Goal: Task Accomplishment & Management: Manage account settings

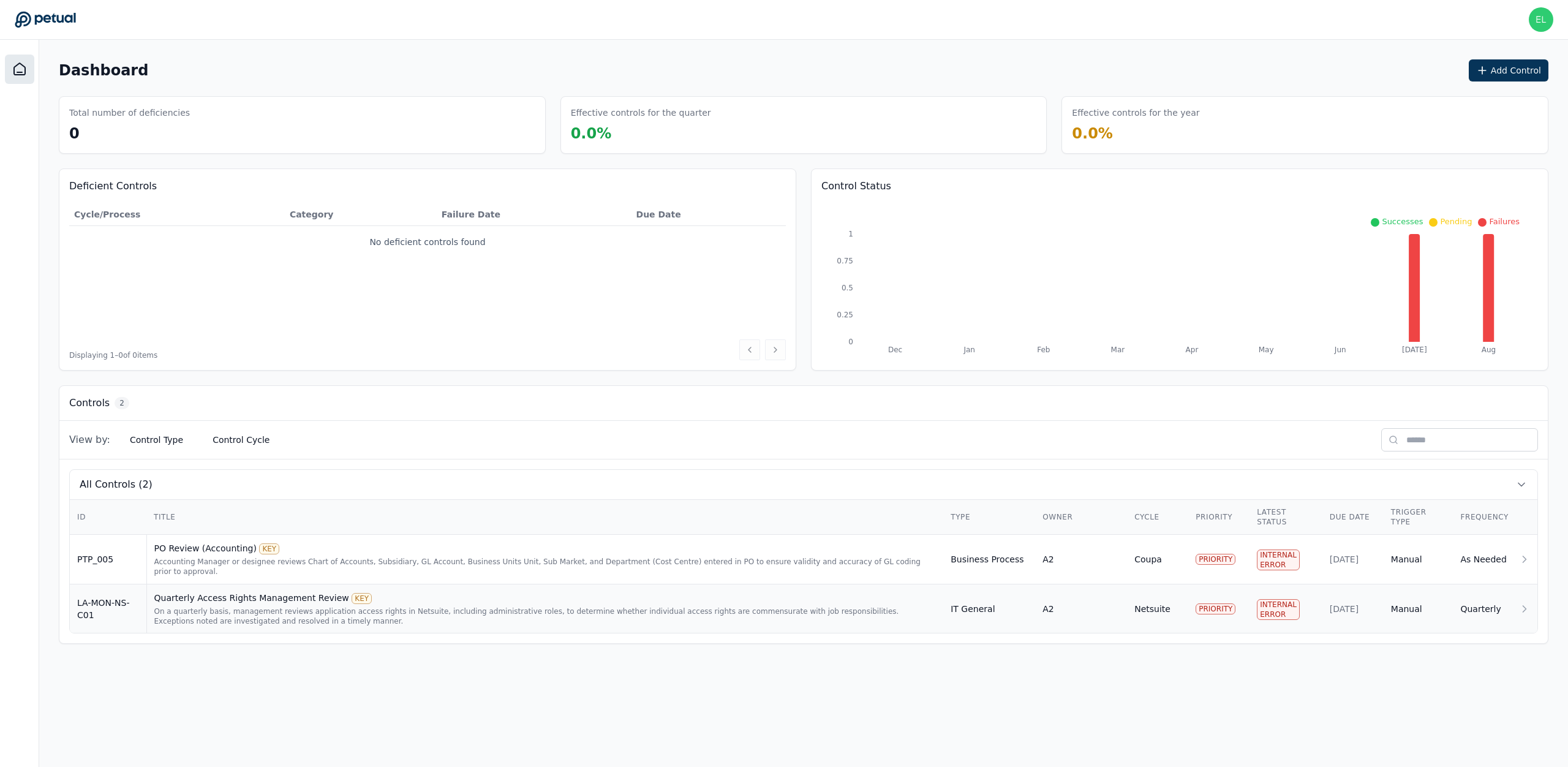
click at [226, 598] on div "Quarterly Access Rights Management Review KEY" at bounding box center [546, 598] width 782 height 12
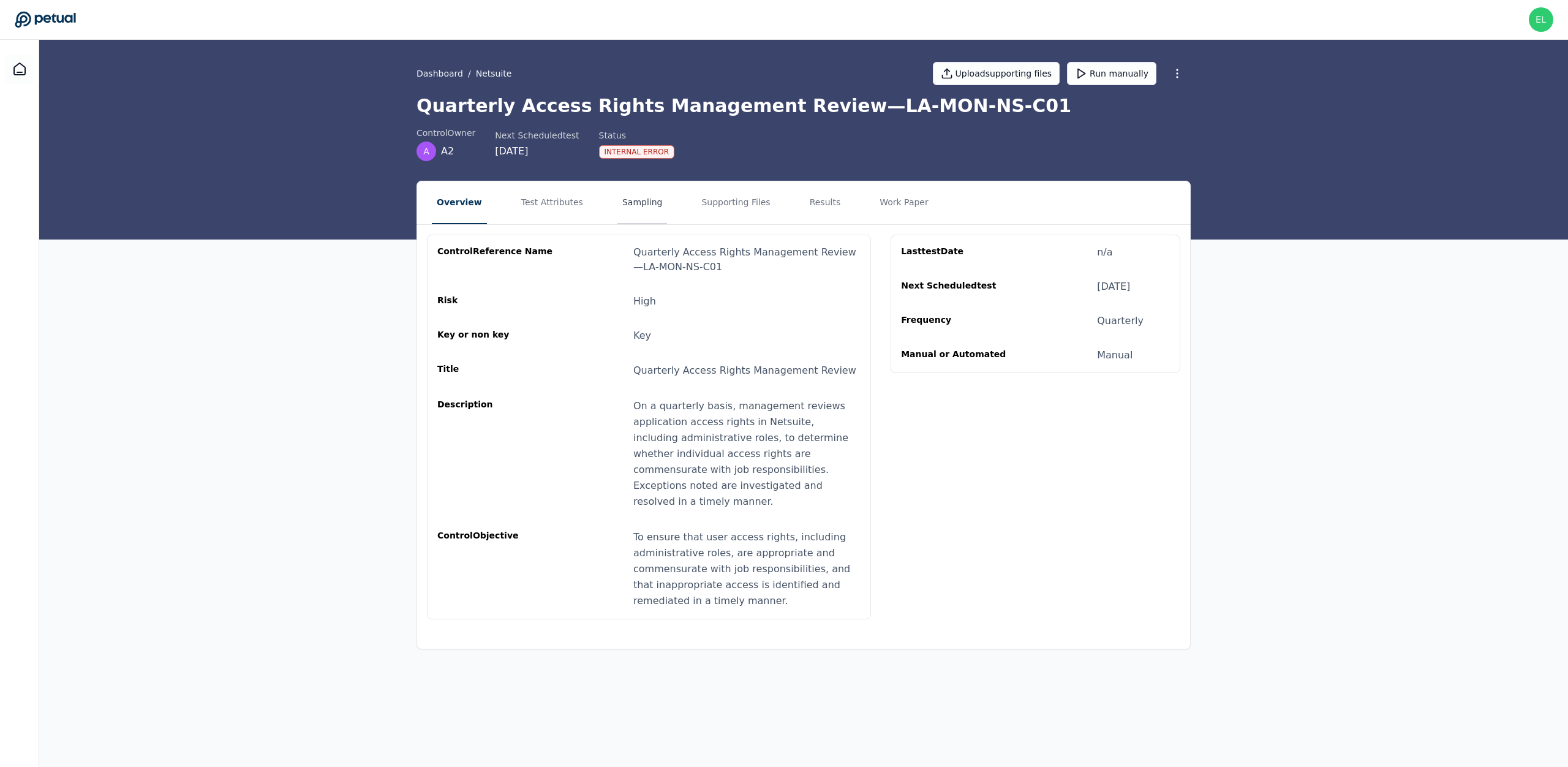
click at [617, 192] on button "Sampling" at bounding box center [643, 202] width 51 height 43
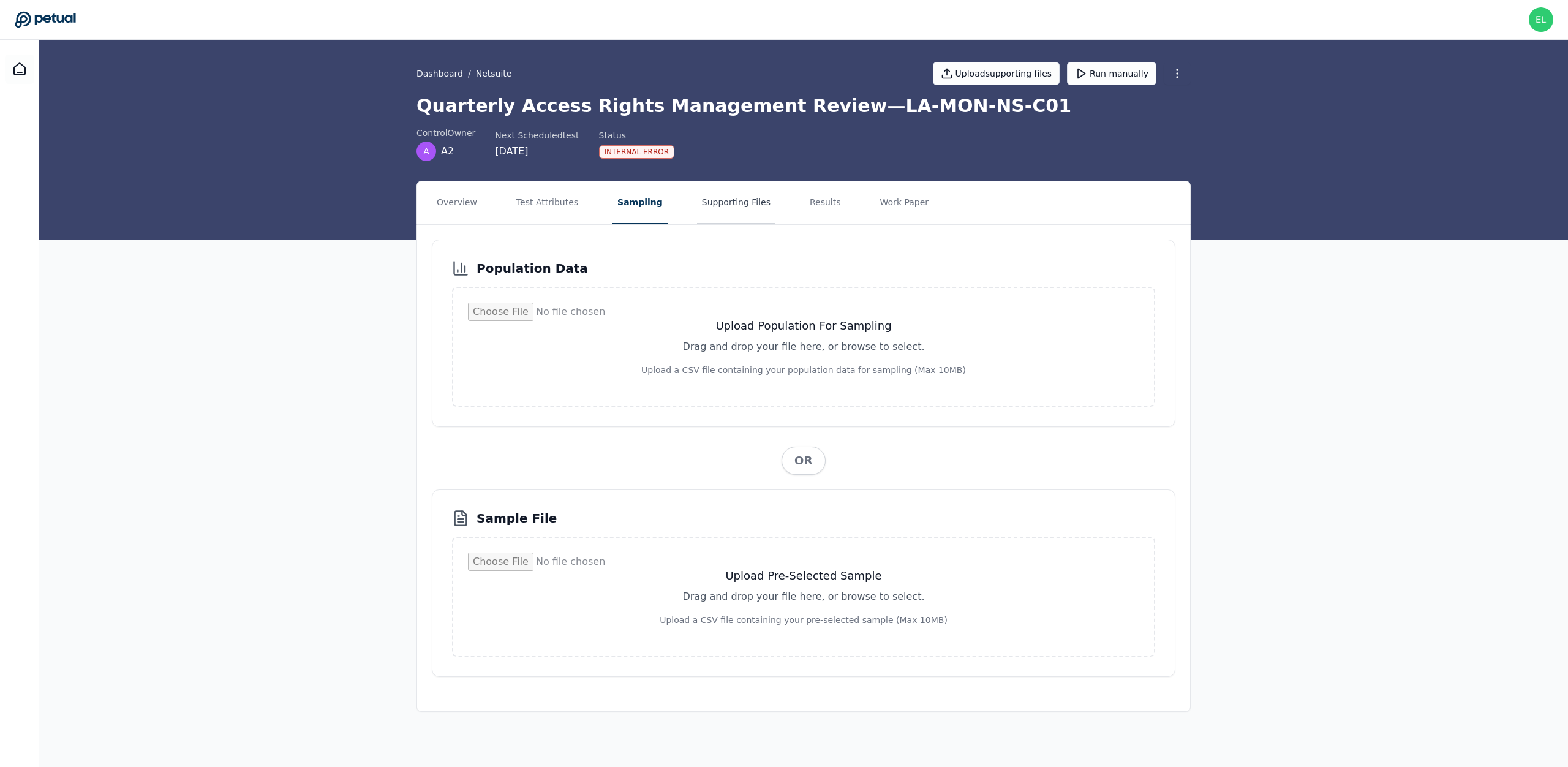
click at [756, 206] on button "Supporting Files" at bounding box center [737, 202] width 79 height 43
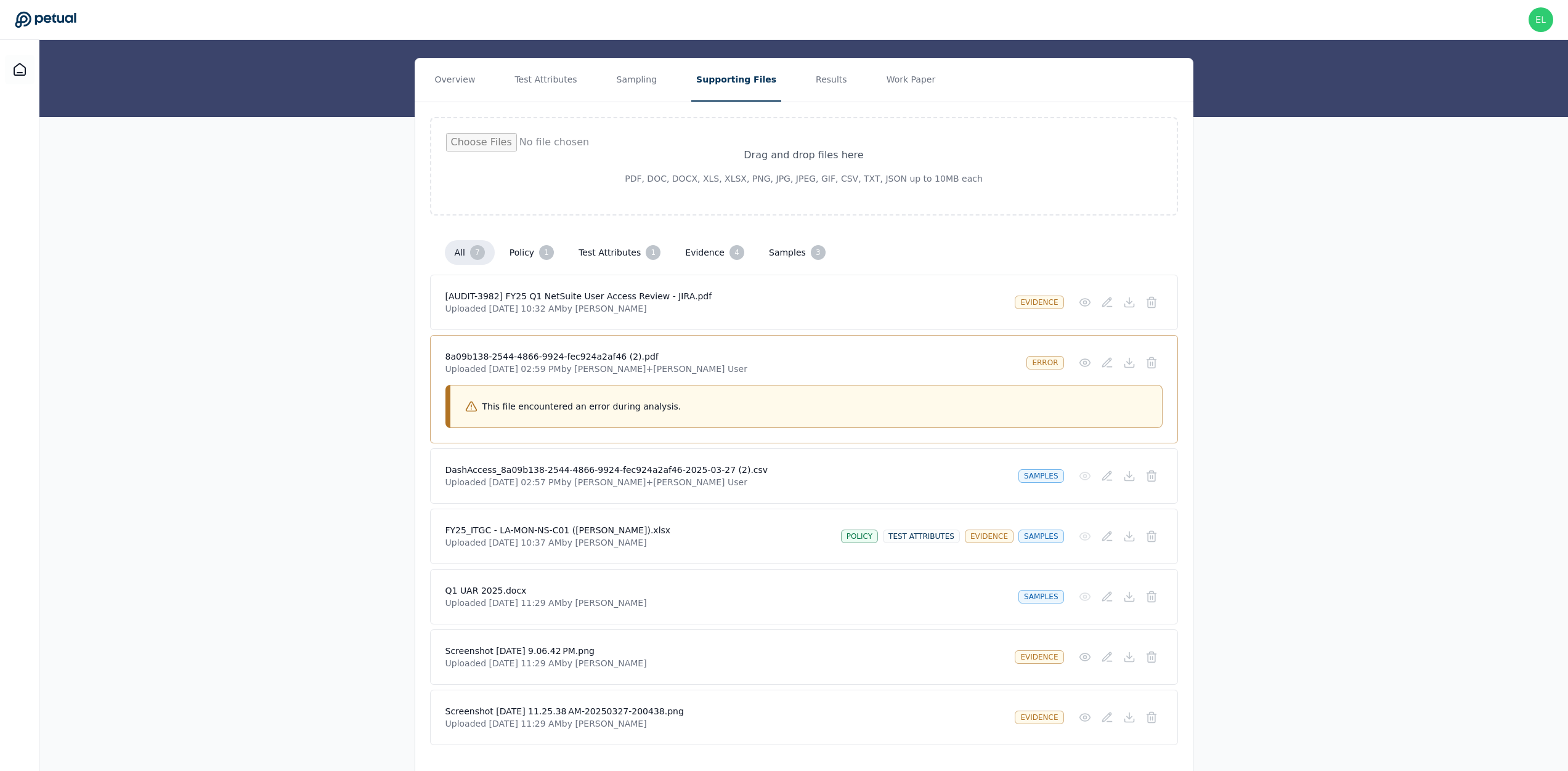
scroll to position [123, 0]
click at [1132, 365] on icon at bounding box center [1129, 363] width 12 height 12
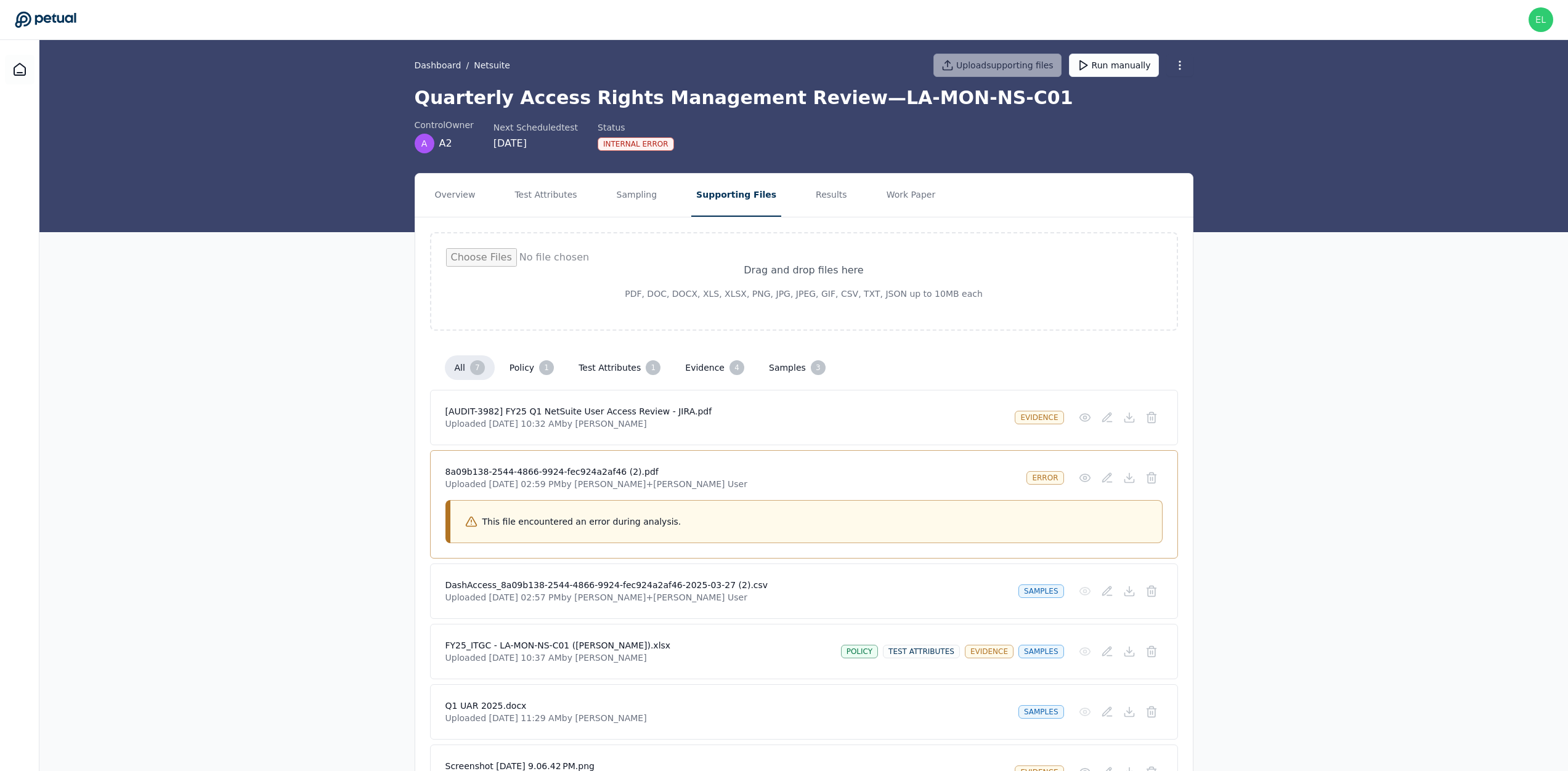
scroll to position [0, 0]
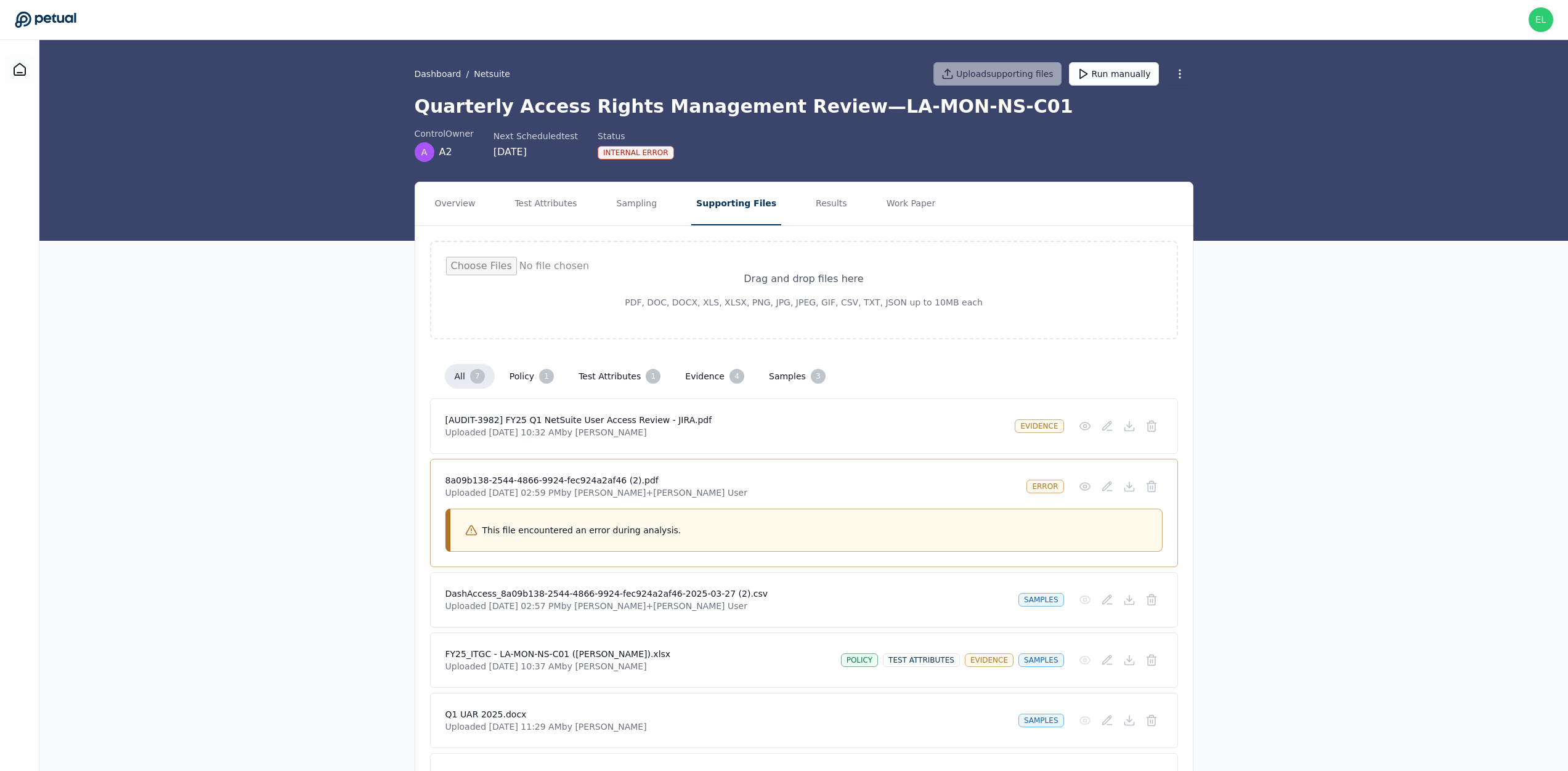
click at [455, 229] on div "Drag and drop files here PDF, DOC, DOCX, XLS, XLSX, PNG, JPG, JPEG, GIF, CSV, T…" at bounding box center [804, 555] width 778 height 658
click at [457, 213] on button "Overview" at bounding box center [456, 203] width 51 height 43
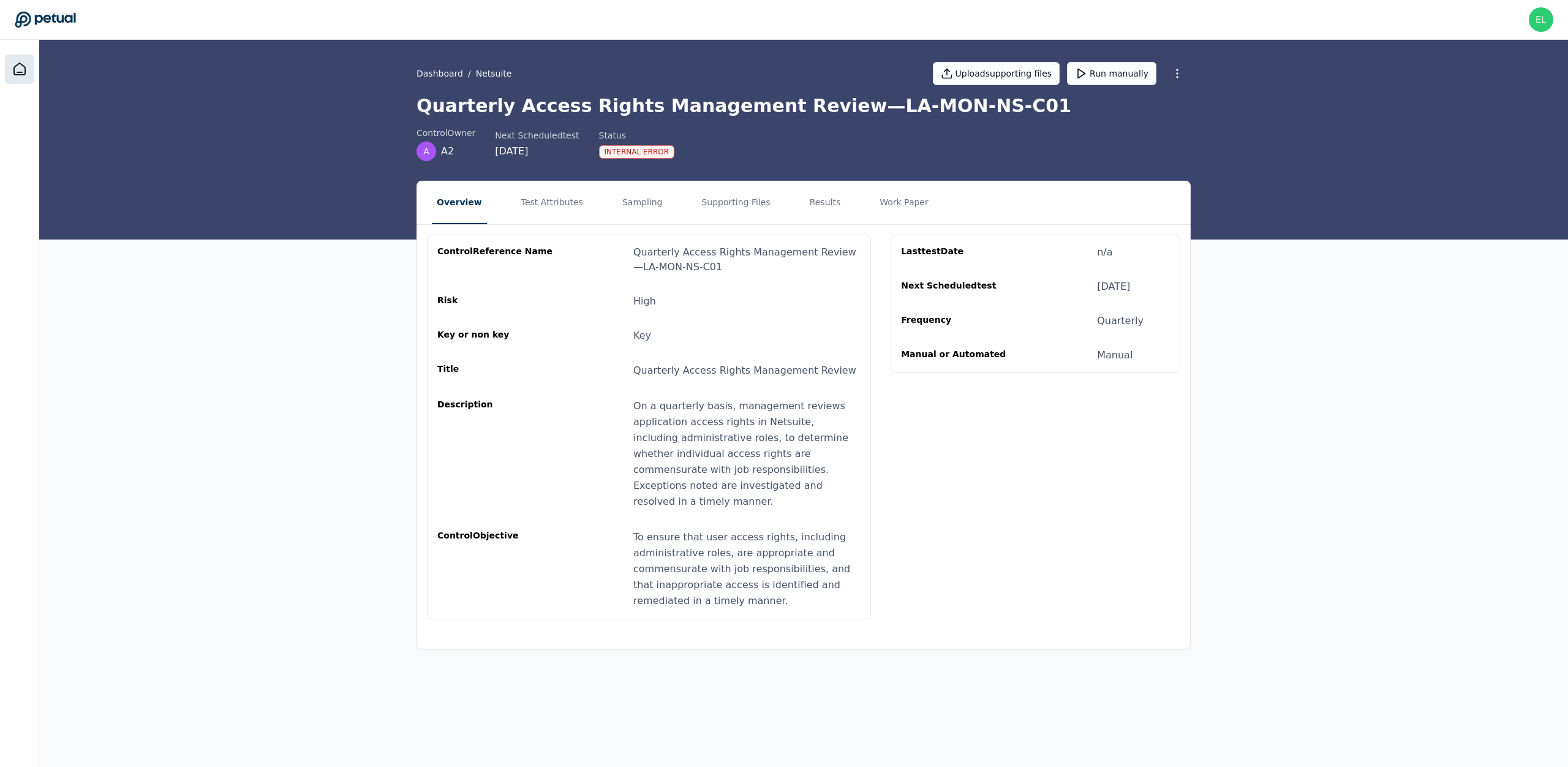
click at [11, 67] on div at bounding box center [20, 70] width 29 height 29
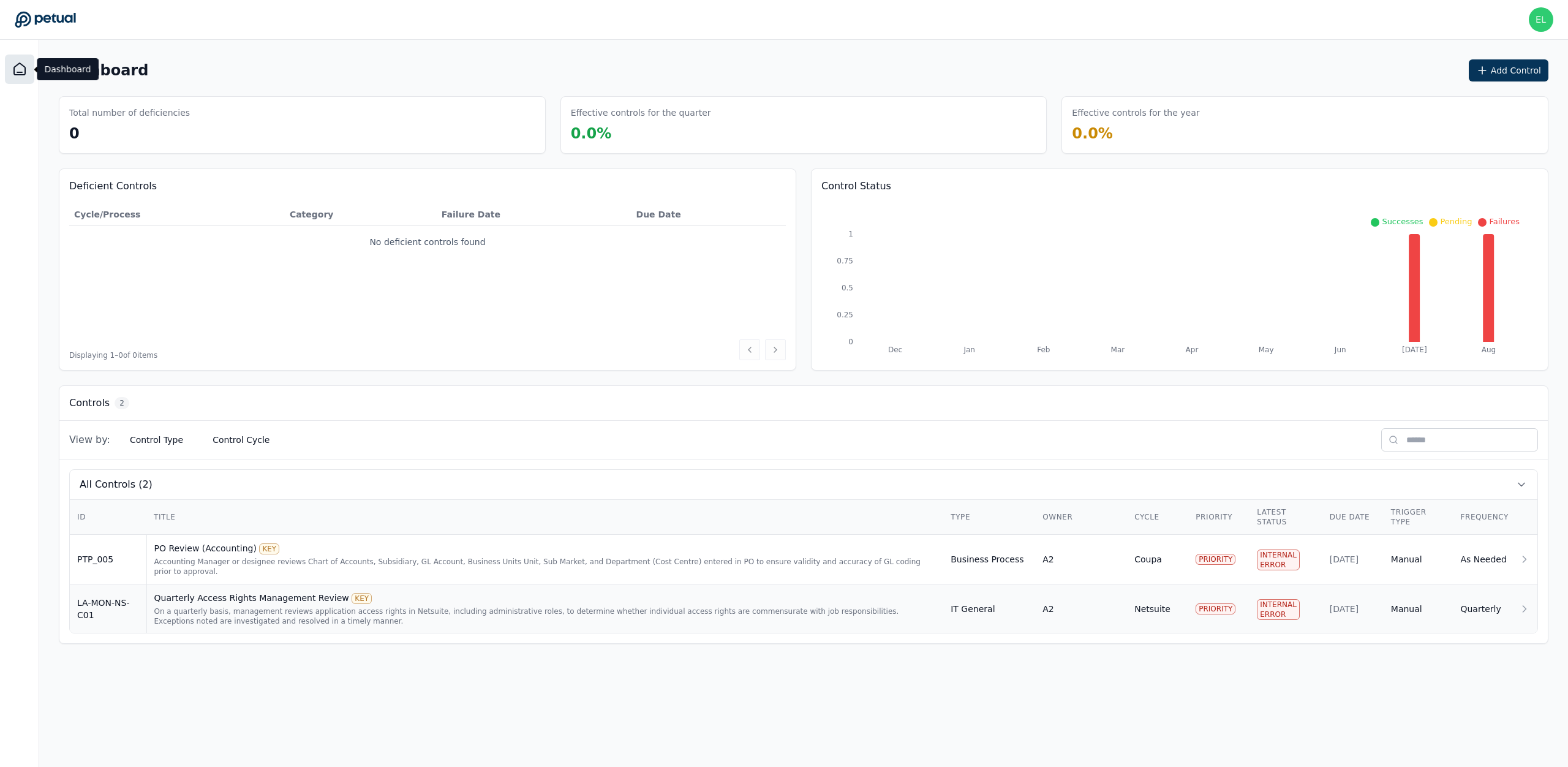
click at [407, 603] on div "Quarterly Access Rights Management Review KEY" at bounding box center [546, 598] width 782 height 12
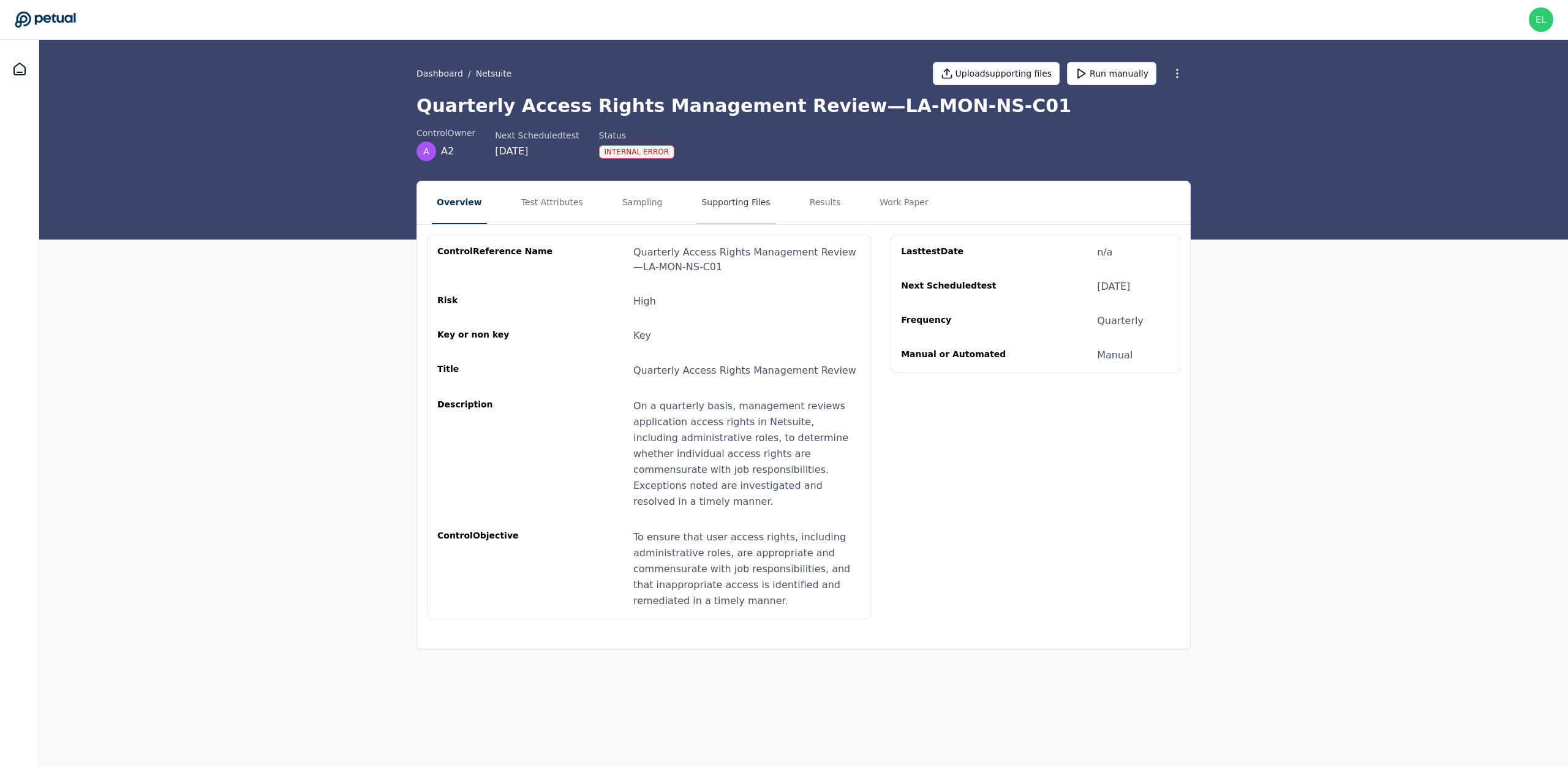
click at [718, 200] on button "Supporting Files" at bounding box center [736, 202] width 79 height 43
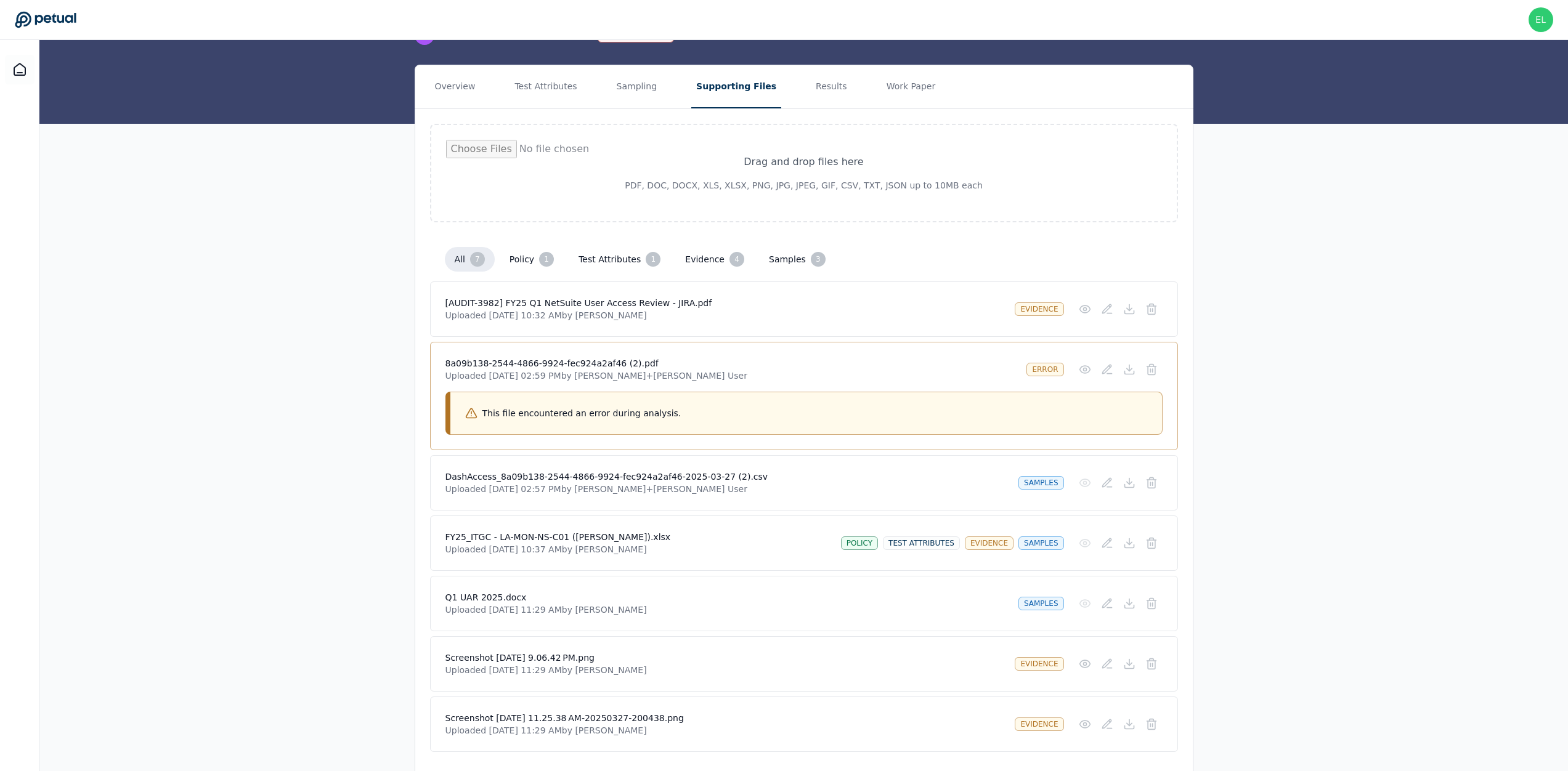
scroll to position [153, 0]
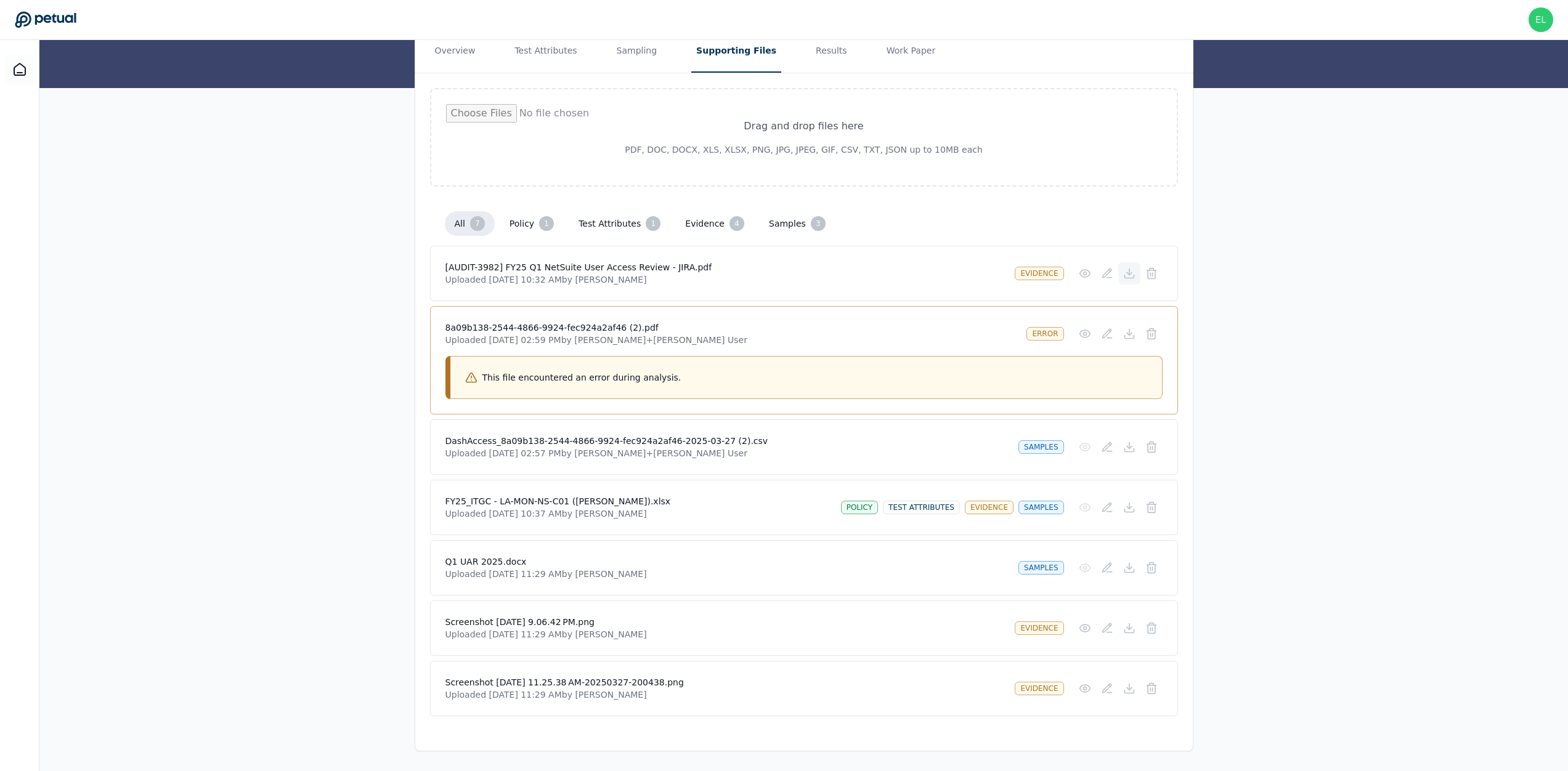
click at [1136, 273] on button at bounding box center [1129, 273] width 22 height 22
click at [1132, 450] on icon at bounding box center [1129, 447] width 12 height 12
click at [1132, 510] on icon at bounding box center [1129, 507] width 12 height 12
click at [1127, 572] on icon at bounding box center [1129, 571] width 9 height 3
click at [1131, 630] on icon at bounding box center [1129, 628] width 12 height 12
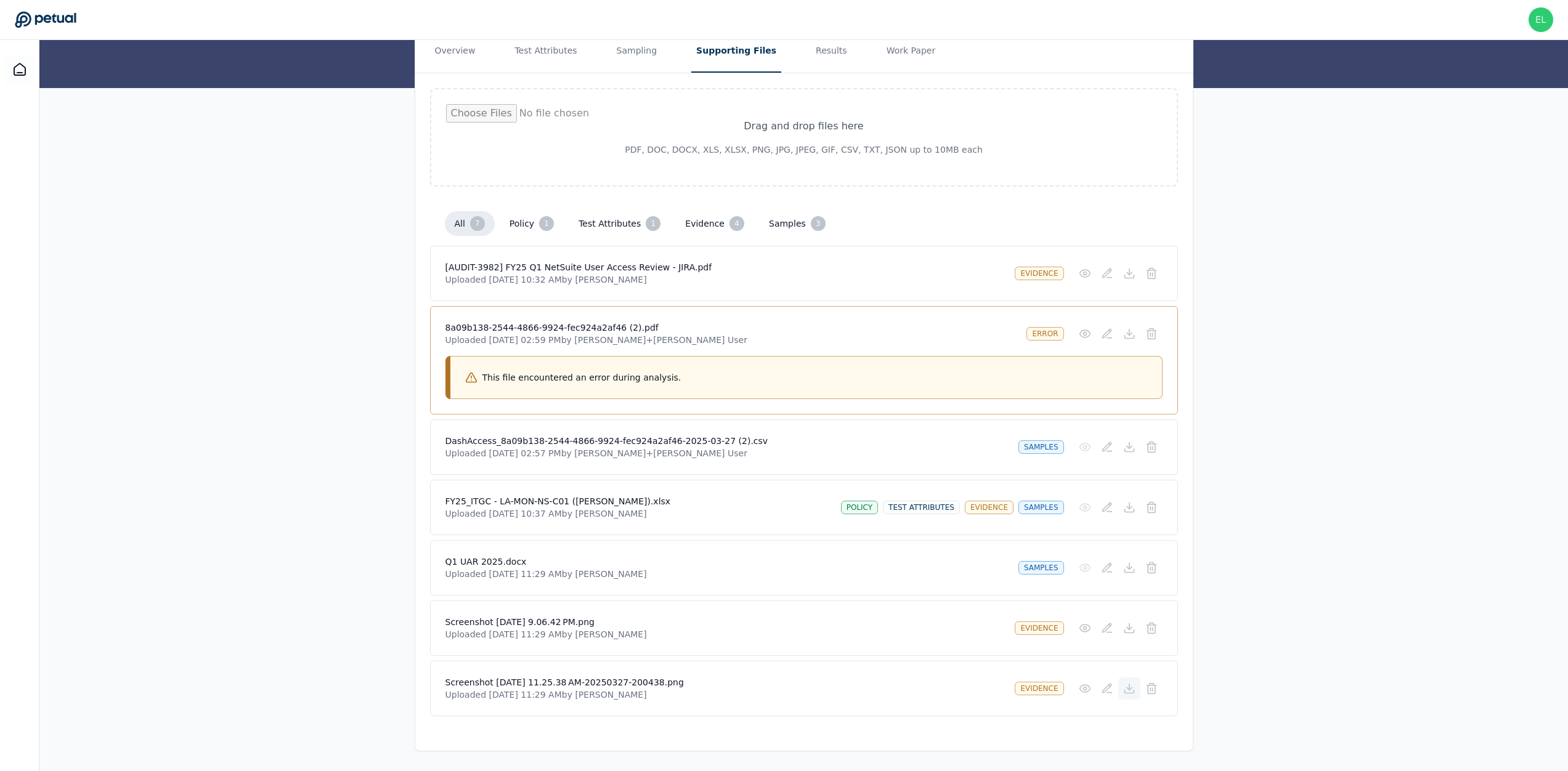
click at [1132, 692] on icon at bounding box center [1129, 688] width 12 height 12
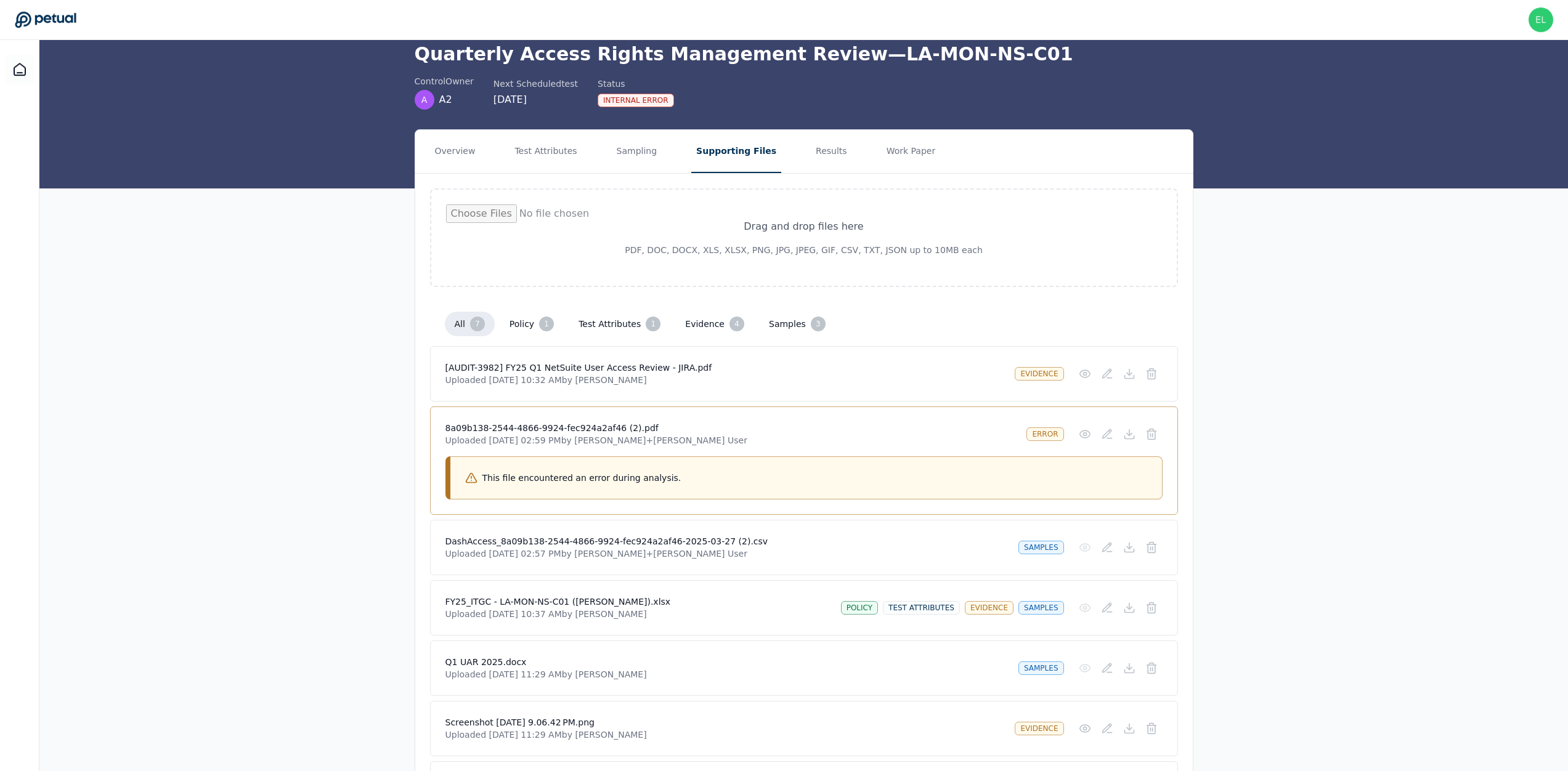
scroll to position [49, 0]
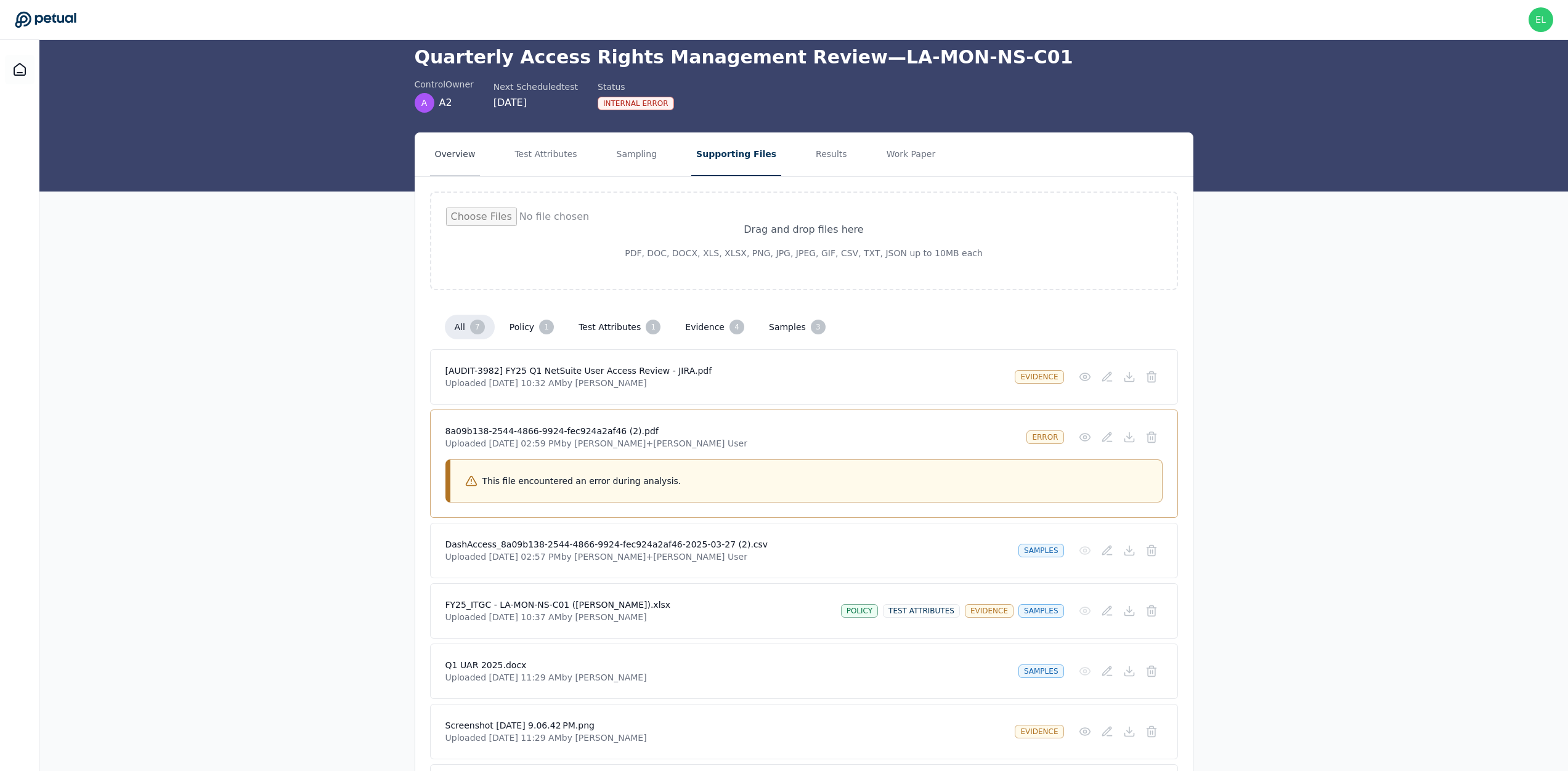
click at [453, 162] on button "Overview" at bounding box center [456, 154] width 51 height 43
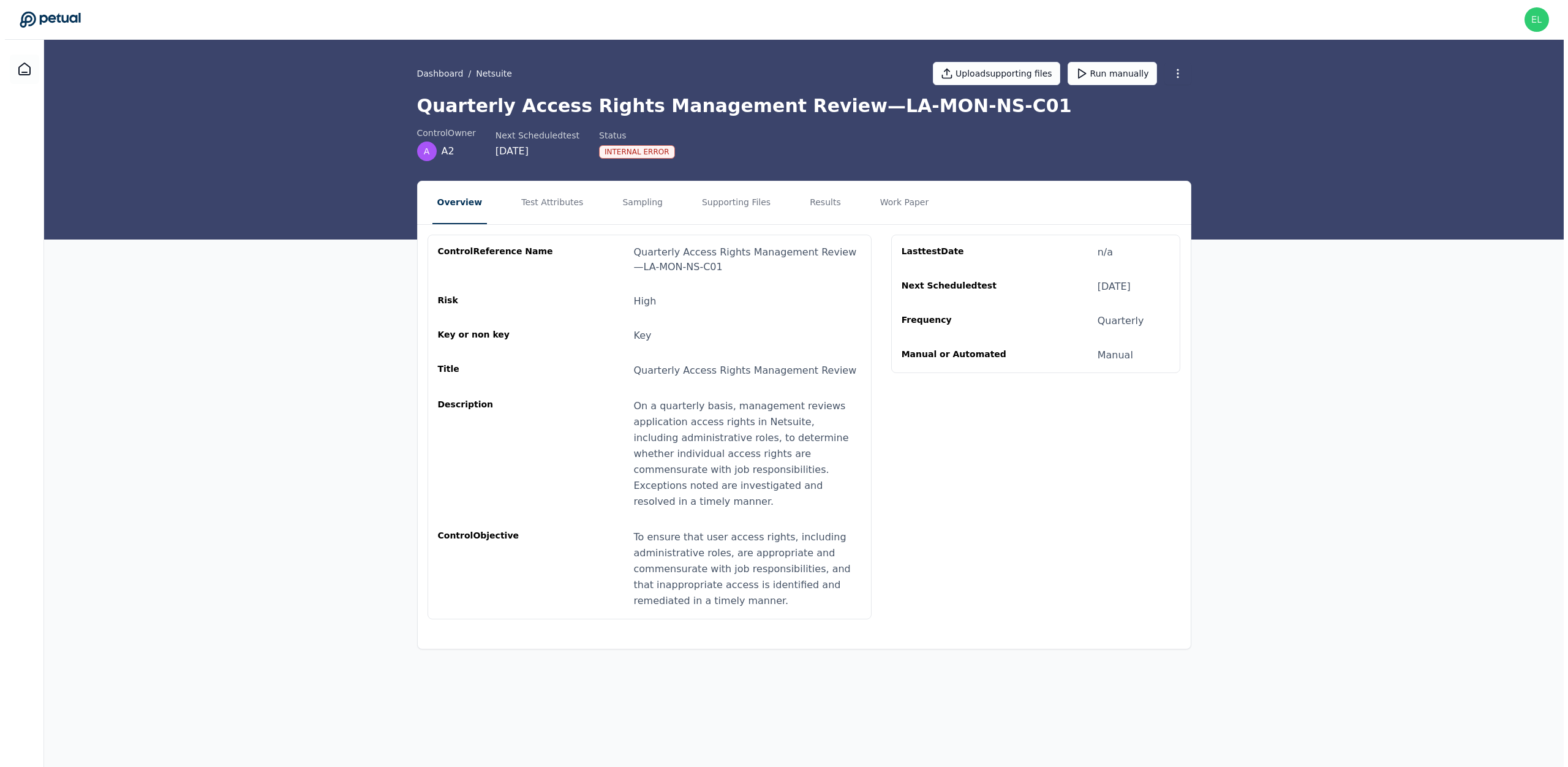
scroll to position [0, 0]
click at [451, 72] on link "Dashboard" at bounding box center [440, 73] width 46 height 12
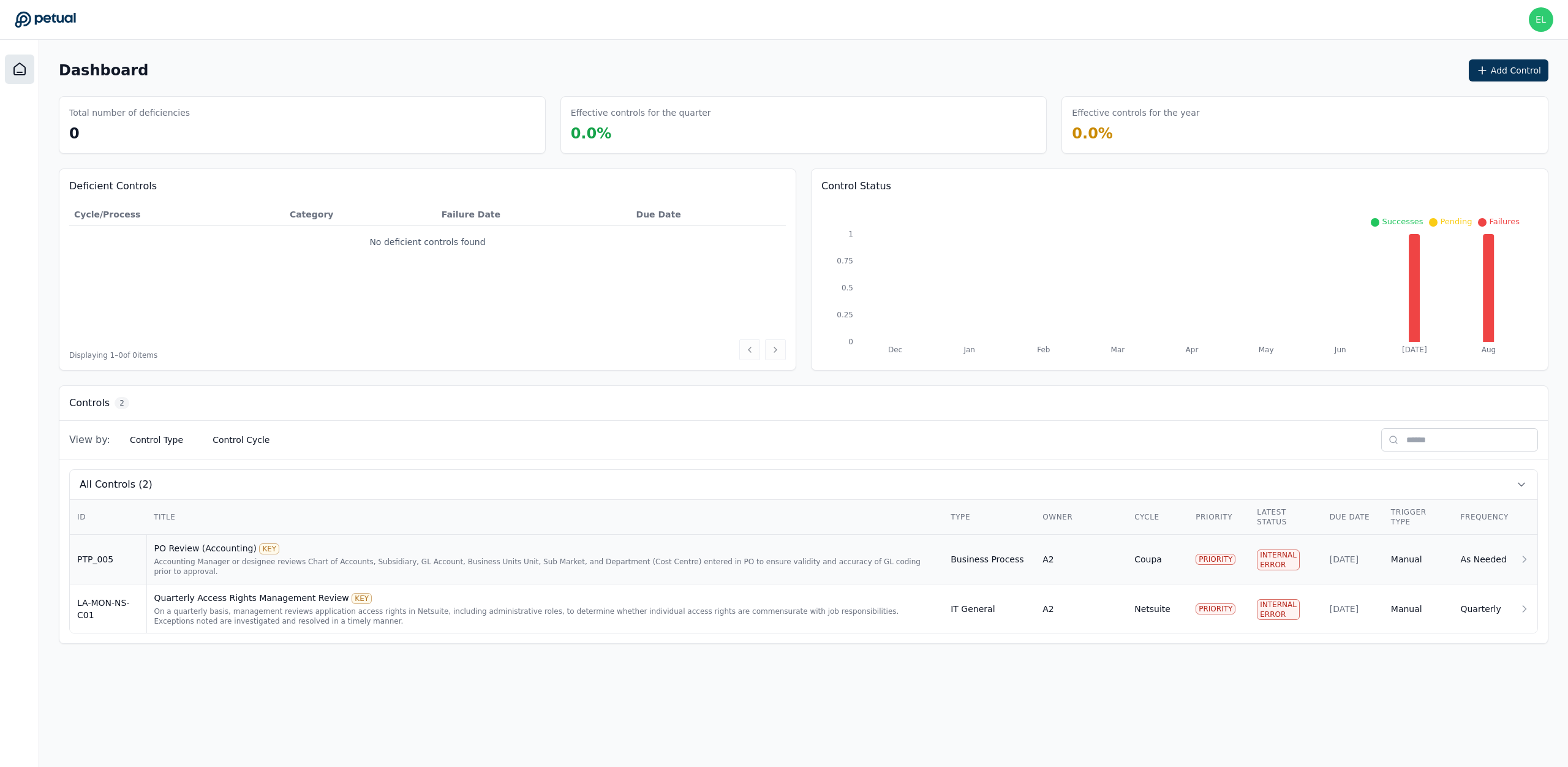
click at [344, 562] on div "Accounting Manager or designee reviews Chart of Accounts, Subsidiary, GL Accoun…" at bounding box center [546, 567] width 782 height 20
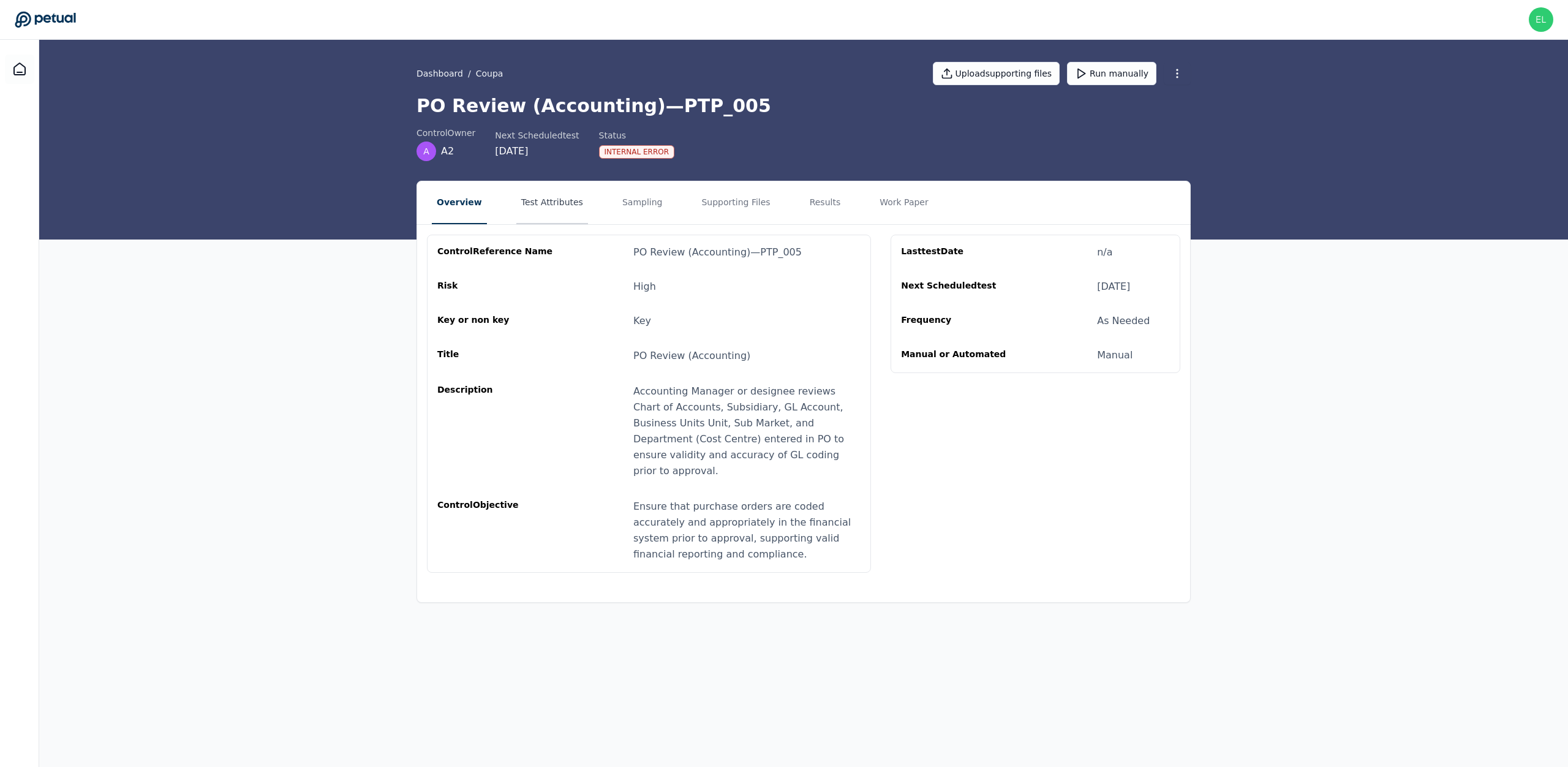
click at [577, 193] on button "Test Attributes" at bounding box center [552, 202] width 72 height 43
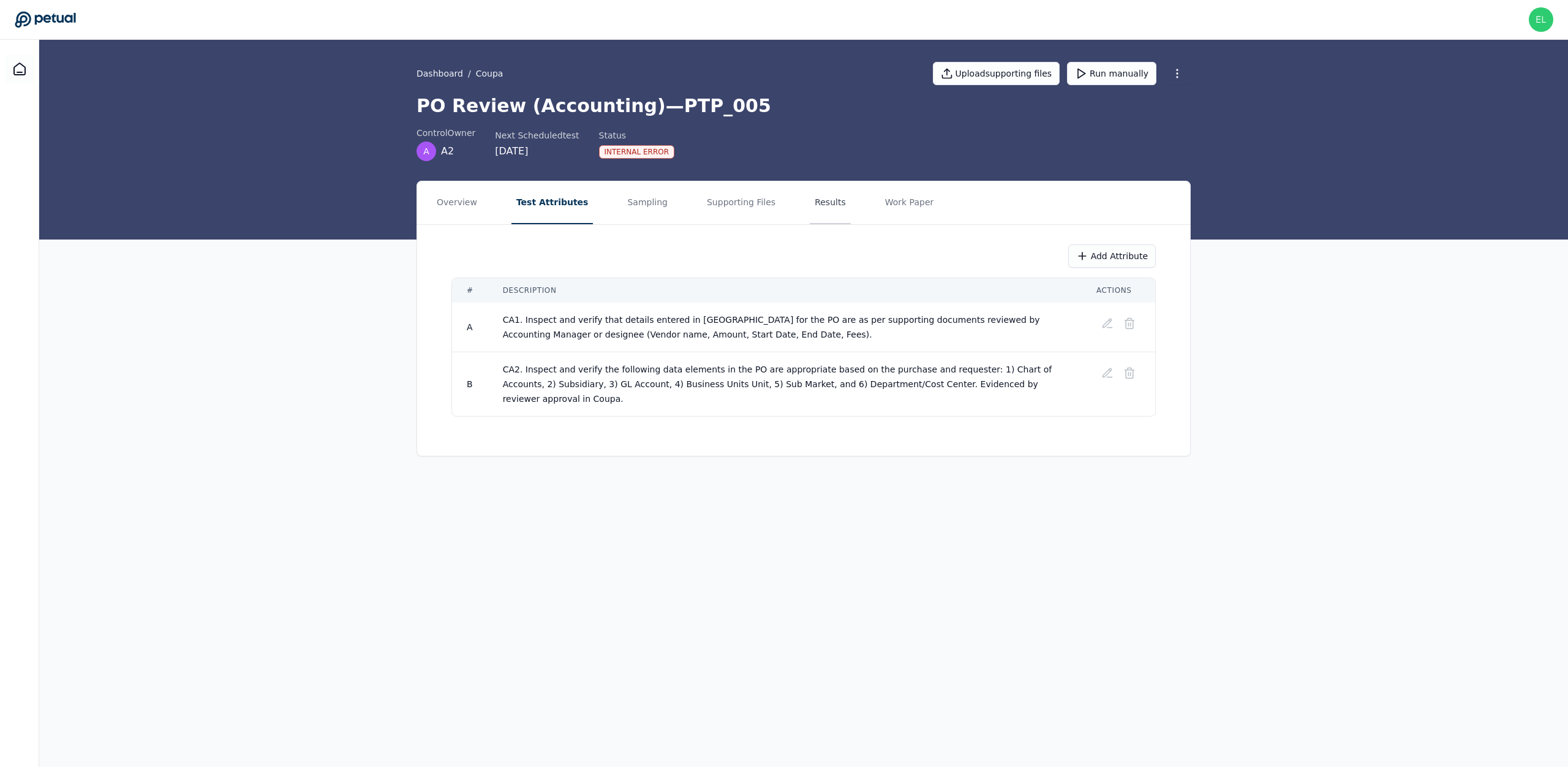
drag, startPoint x: 716, startPoint y: 201, endPoint x: 828, endPoint y: 197, distance: 112.1
click at [720, 203] on button "Supporting Files" at bounding box center [742, 202] width 79 height 43
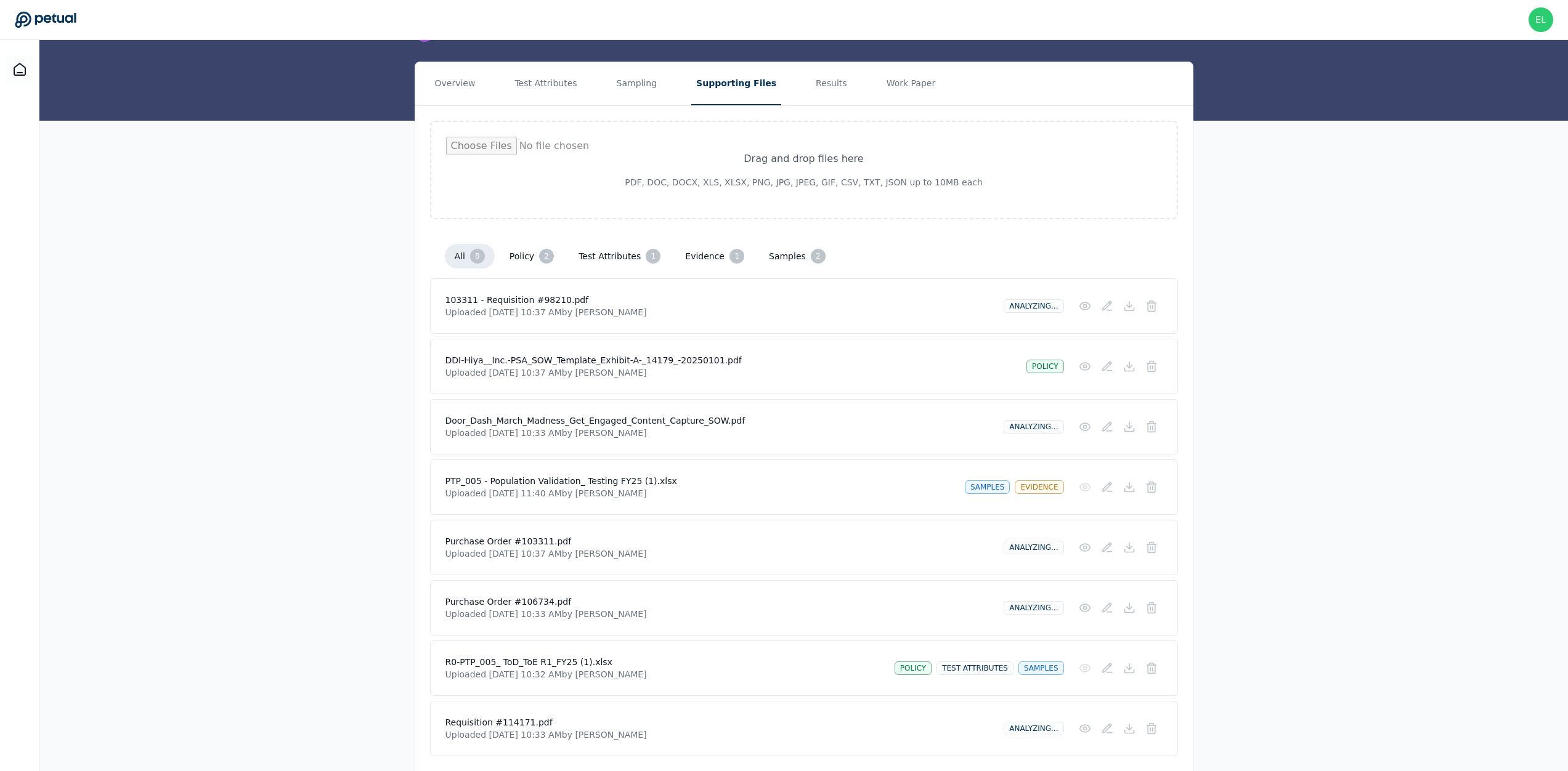
scroll to position [160, 0]
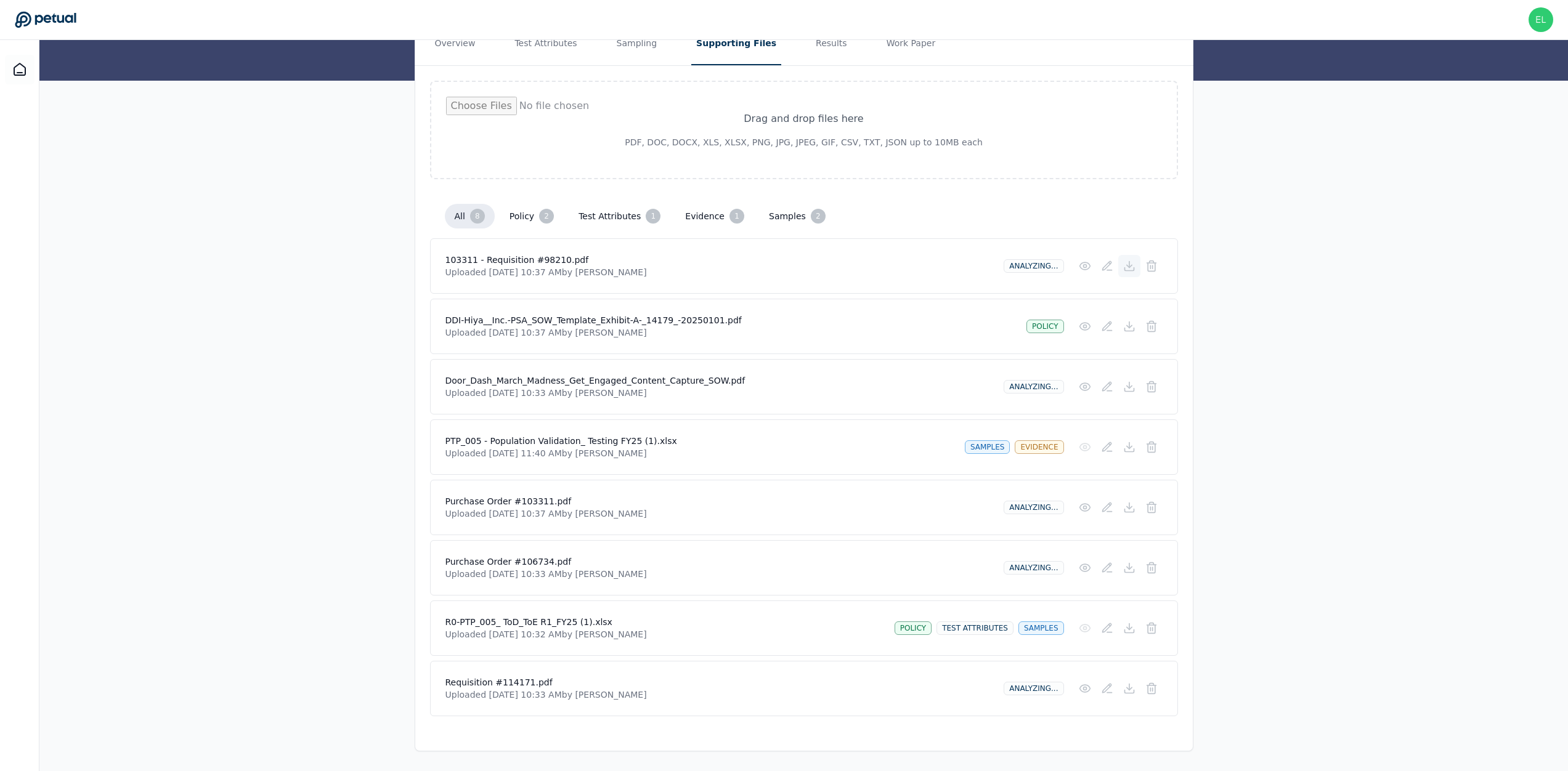
click at [1134, 271] on icon at bounding box center [1129, 265] width 12 height 12
click at [1127, 329] on icon at bounding box center [1129, 326] width 12 height 12
click at [1132, 387] on icon at bounding box center [1129, 386] width 12 height 12
click at [1132, 448] on icon at bounding box center [1129, 447] width 12 height 12
click at [1132, 510] on icon at bounding box center [1129, 507] width 12 height 12
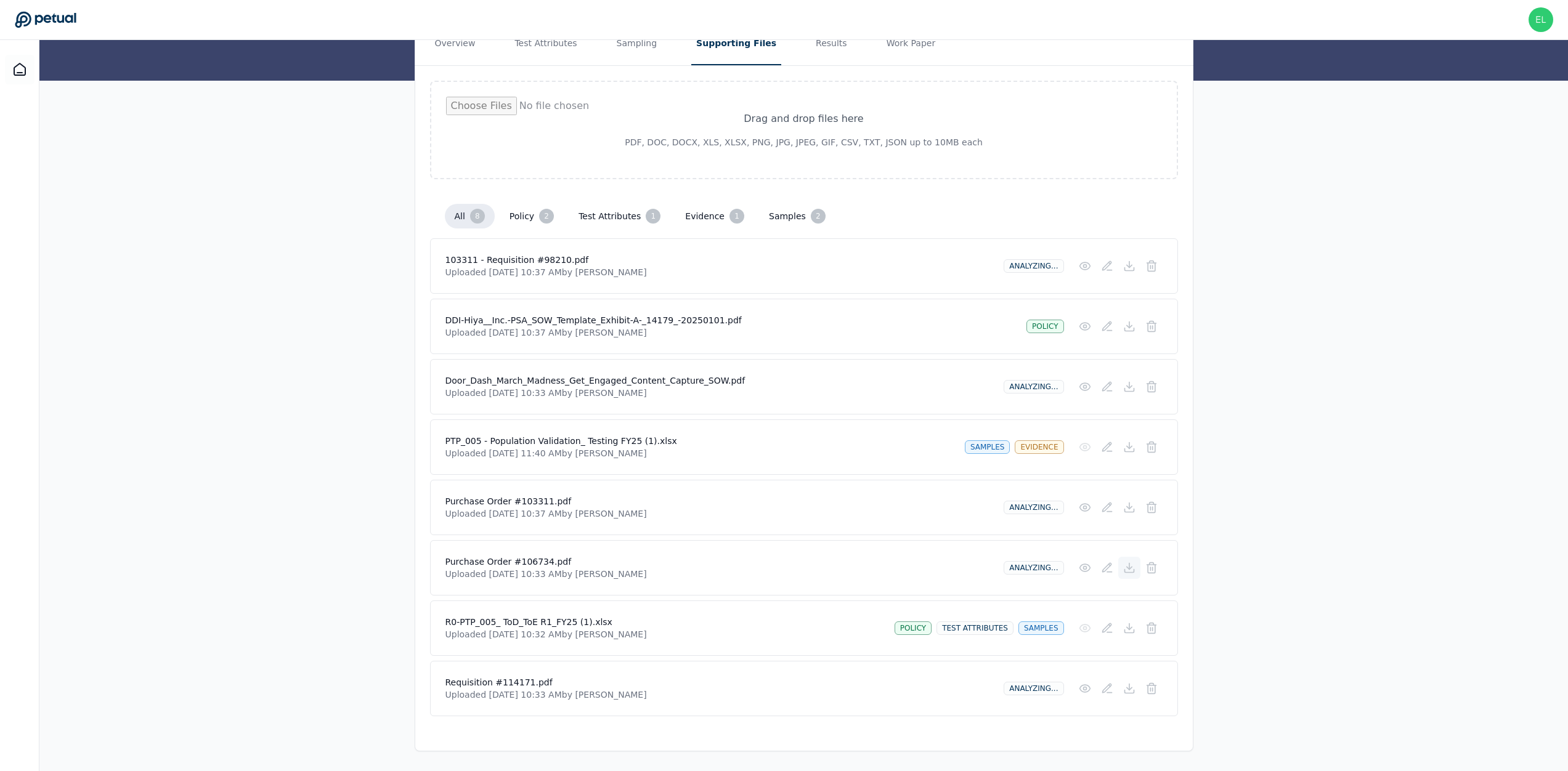
click at [1134, 568] on icon at bounding box center [1129, 568] width 12 height 12
click at [1128, 629] on icon at bounding box center [1129, 628] width 5 height 2
click at [1137, 689] on button at bounding box center [1129, 688] width 22 height 22
